Goal: Task Accomplishment & Management: Complete application form

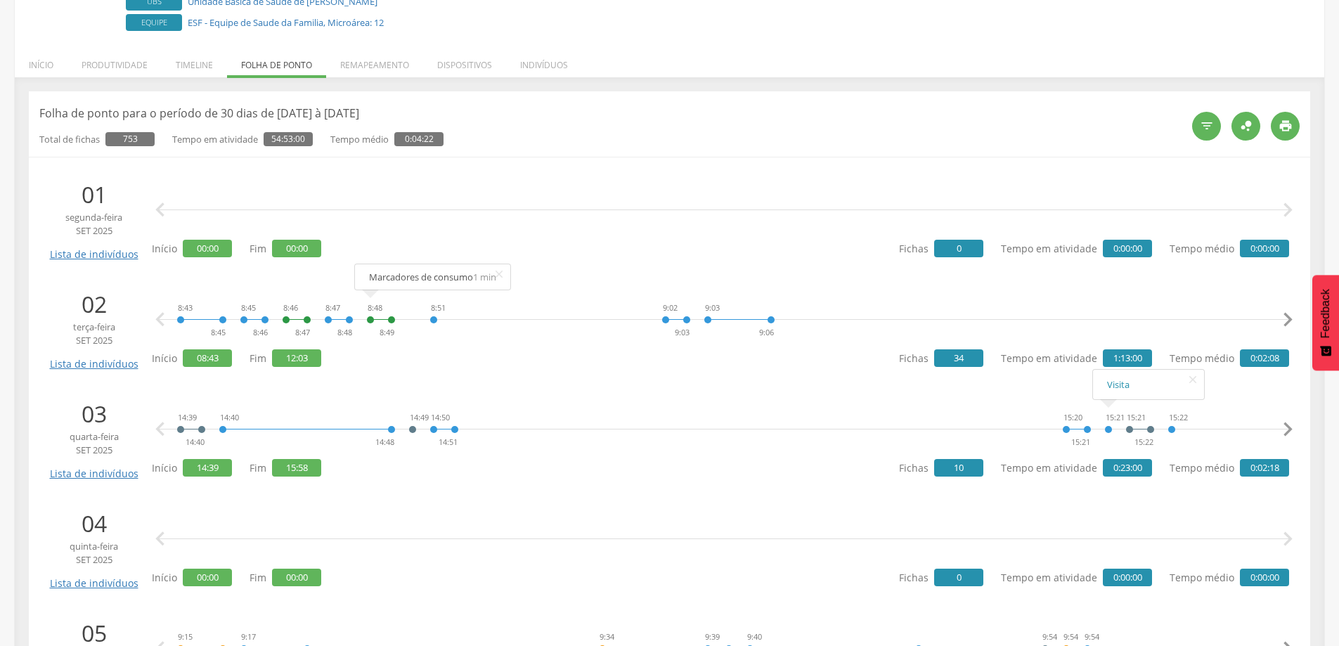
scroll to position [201, 0]
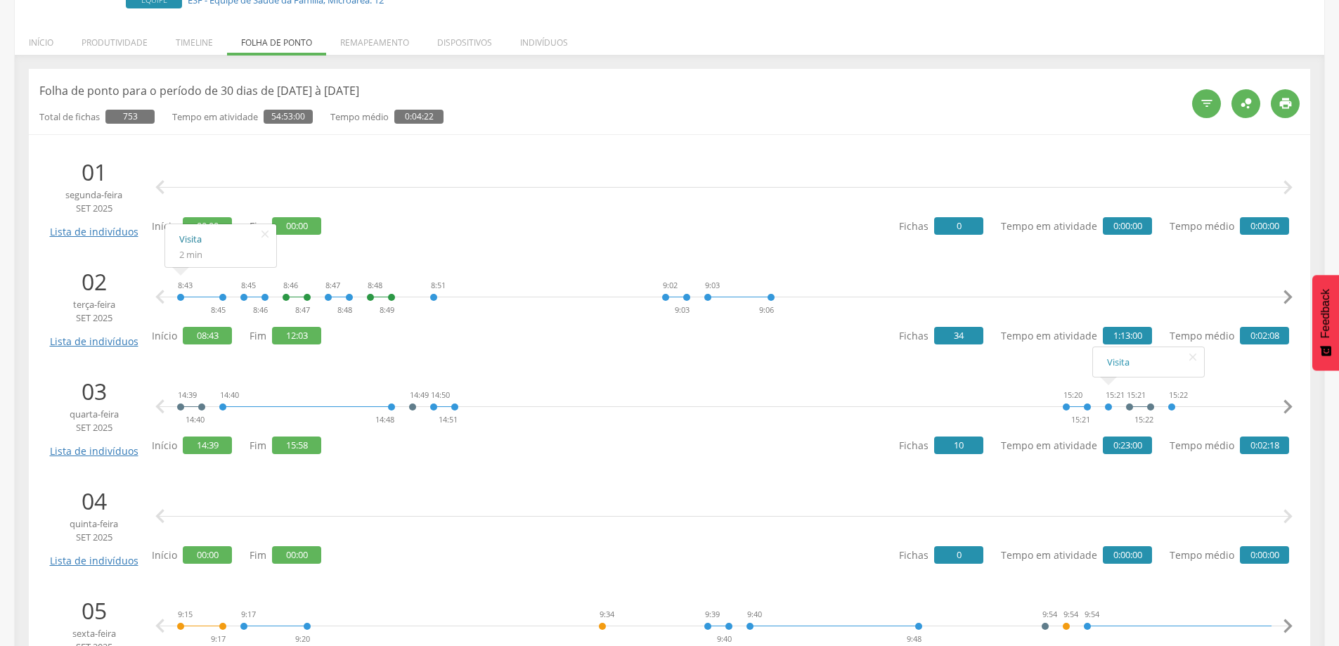
click at [190, 241] on link "Visita" at bounding box center [220, 240] width 83 height 18
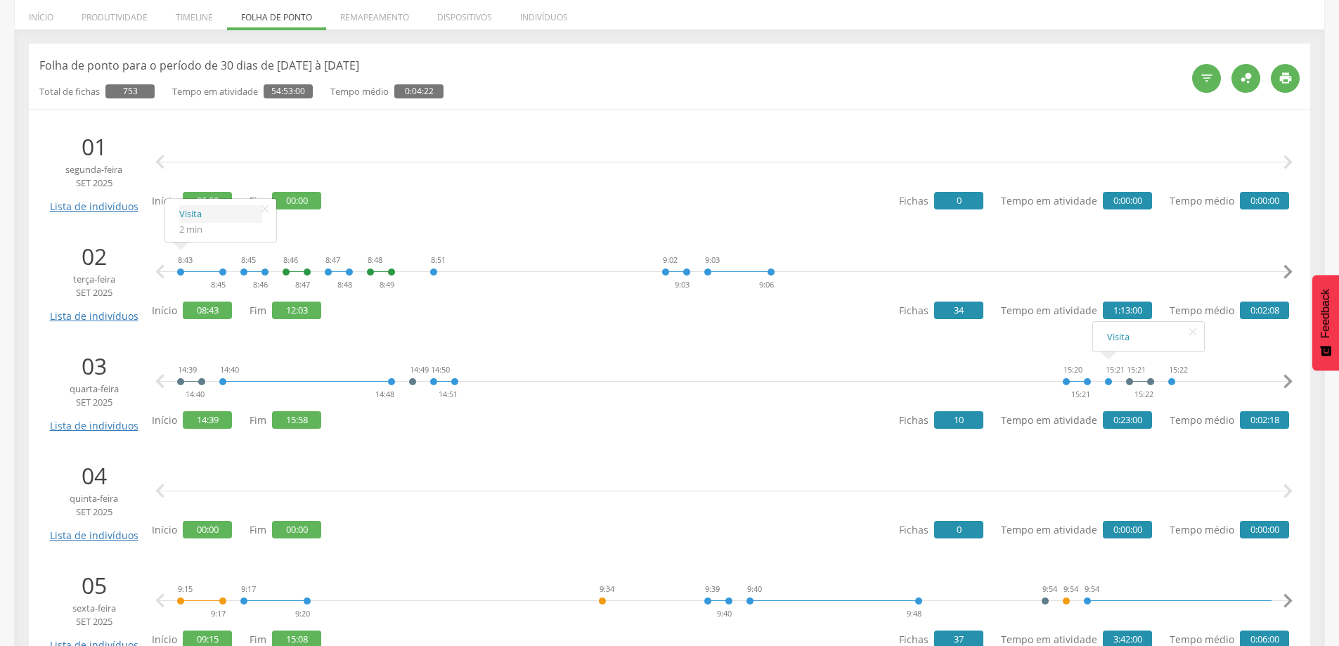
scroll to position [271, 0]
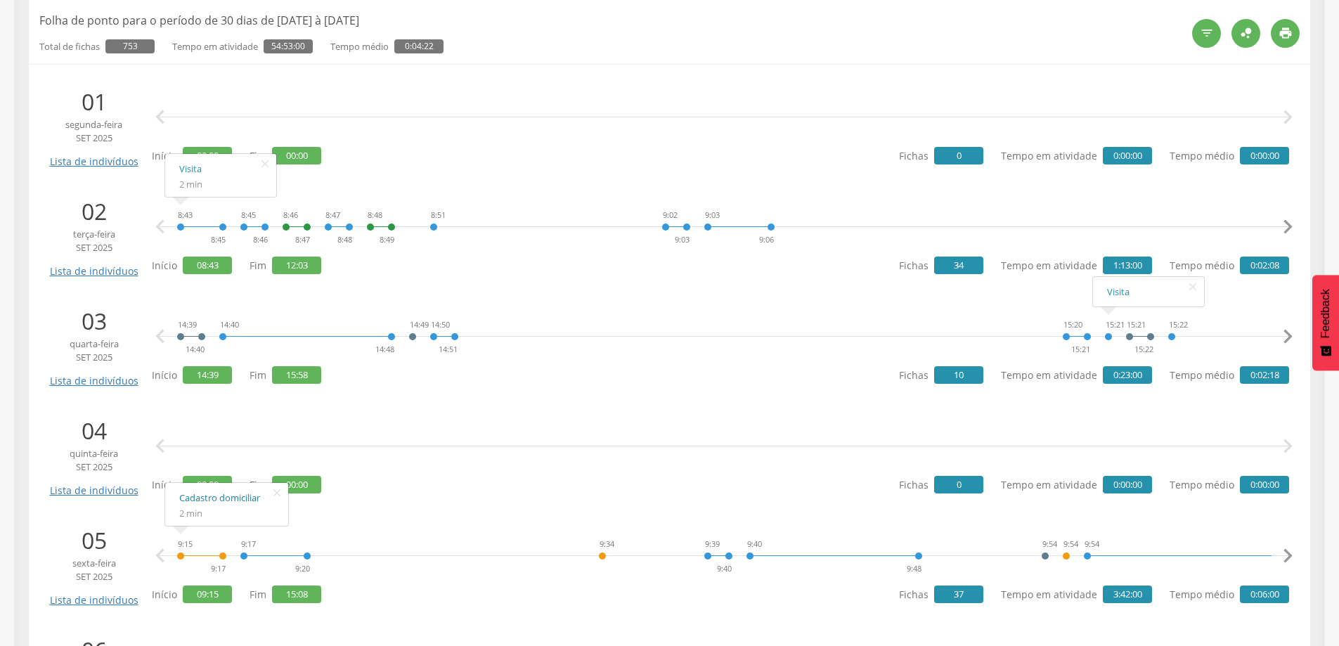
click at [197, 500] on link "Cadastro domiciliar" at bounding box center [226, 498] width 95 height 18
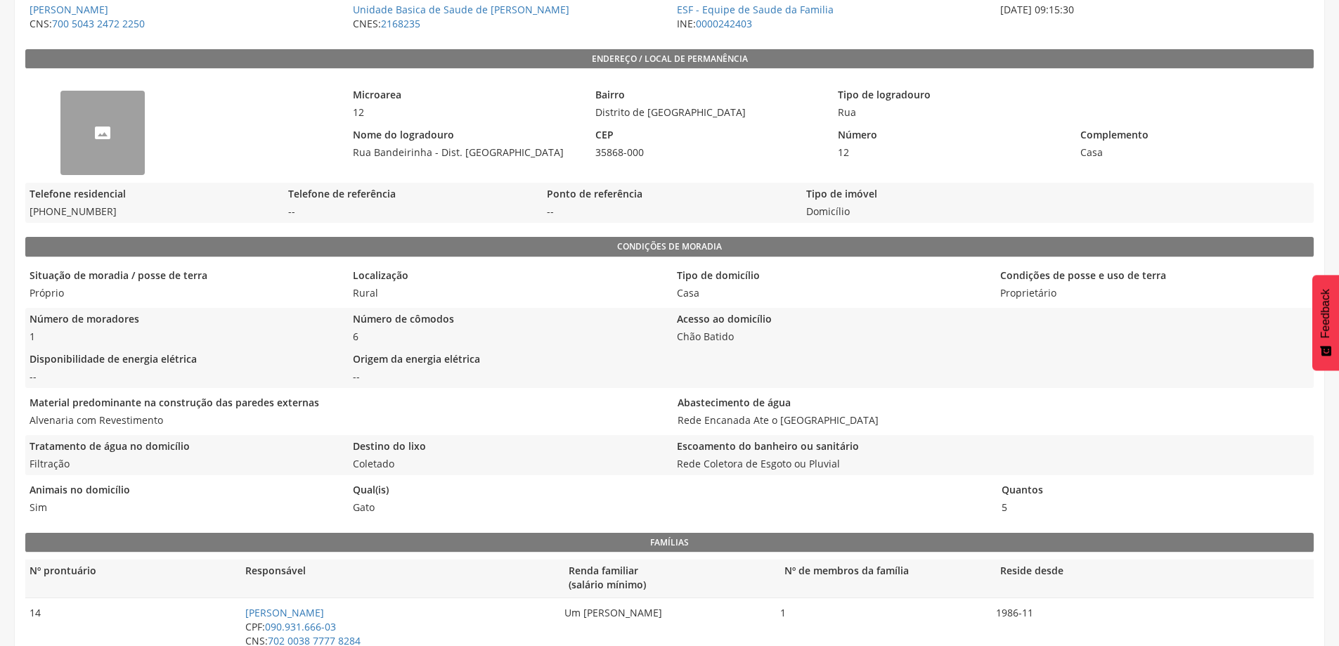
scroll to position [316, 0]
